Goal: Task Accomplishment & Management: Complete application form

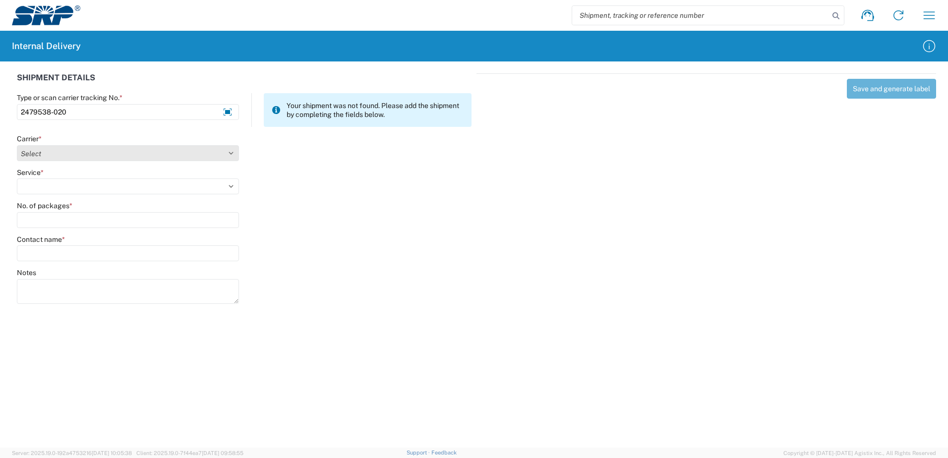
type input "2479538-020"
click at [228, 151] on select "Select Amazon Logistics ATI Trucking BC Dimerco Logistics Empire Southwest FedE…" at bounding box center [128, 153] width 222 height 16
select select "18714"
click at [17, 145] on select "Select Amazon Logistics ATI Trucking BC Dimerco Logistics Empire Southwest FedE…" at bounding box center [128, 153] width 222 height 16
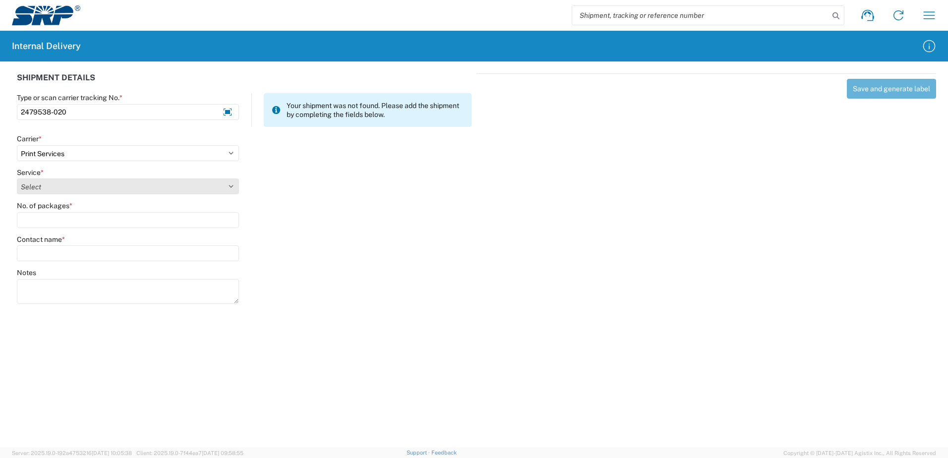
click at [229, 186] on select "Select Ground Inter-office" at bounding box center [128, 187] width 222 height 16
select select "35764"
click at [17, 179] on select "Select Ground Inter-office" at bounding box center [128, 187] width 222 height 16
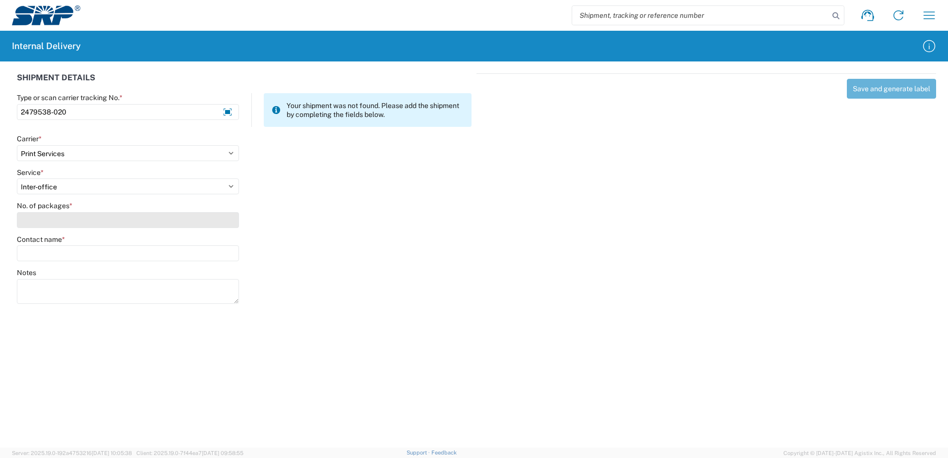
click at [214, 226] on input "No. of packages *" at bounding box center [128, 220] width 222 height 16
type input "1"
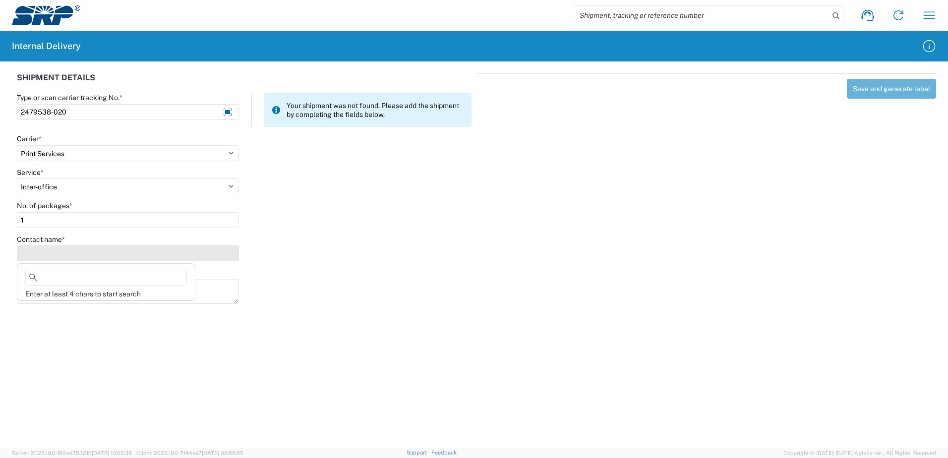
click at [212, 250] on input "Contact name *" at bounding box center [128, 253] width 222 height 16
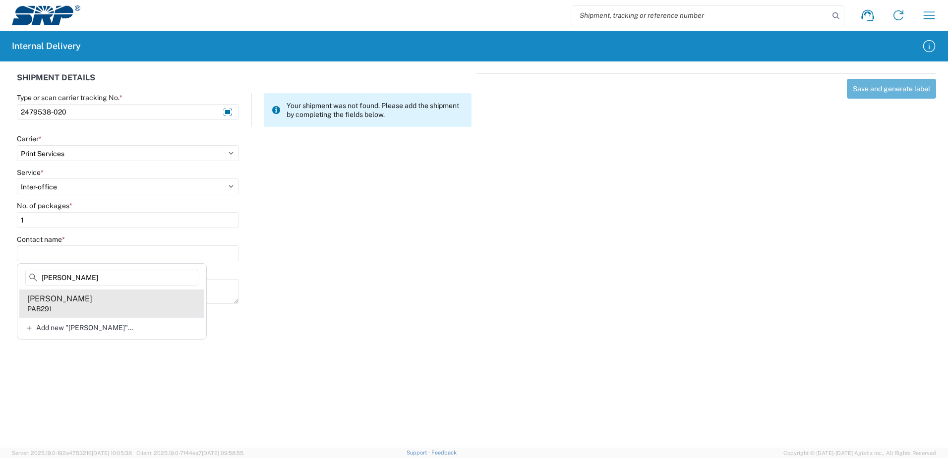
type input "[PERSON_NAME]"
click at [57, 305] on agx-address-suggestion-item "[PERSON_NAME] PAB291" at bounding box center [111, 304] width 185 height 28
type input "[PERSON_NAME]"
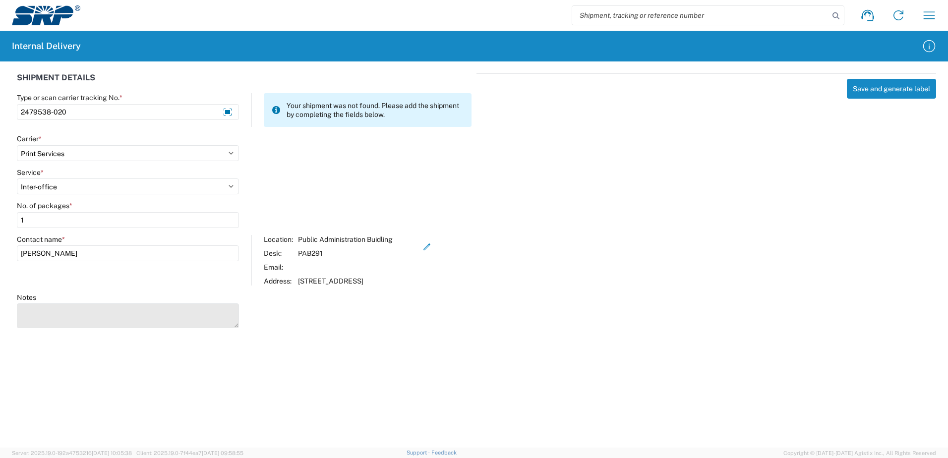
click at [54, 319] on textarea "Notes" at bounding box center [128, 316] width 222 height 25
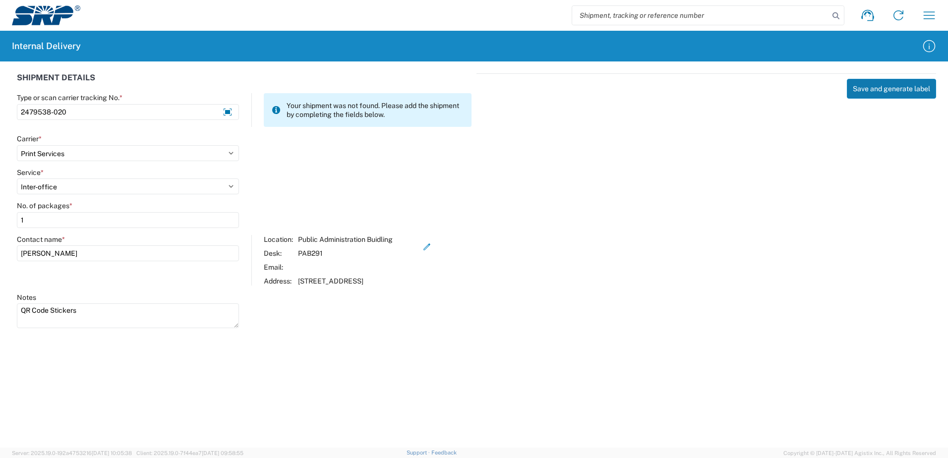
type textarea "QR Code Stickers"
click at [891, 86] on button "Save and generate label" at bounding box center [891, 89] width 89 height 20
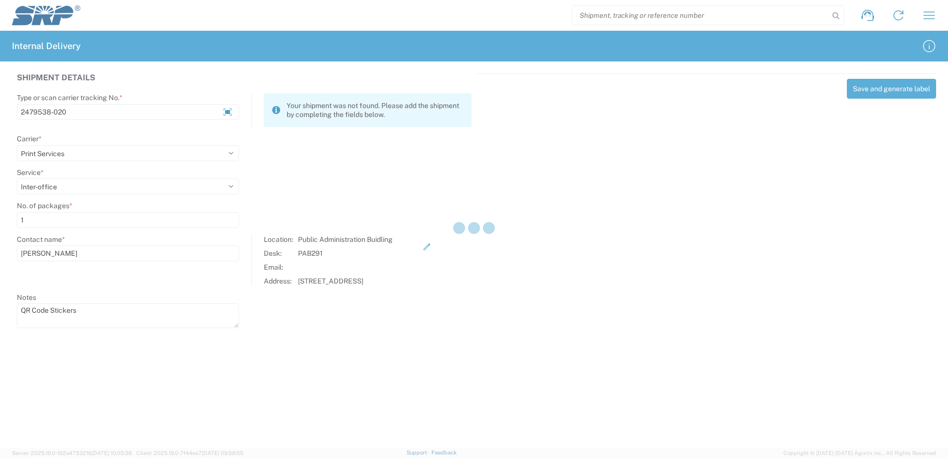
select select
